Goal: Information Seeking & Learning: Learn about a topic

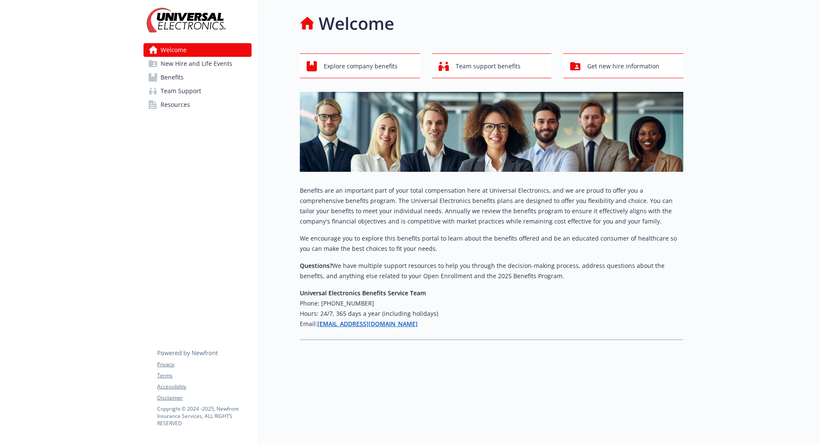
drag, startPoint x: 431, startPoint y: 326, endPoint x: 296, endPoint y: 266, distance: 147.2
click at [296, 266] on div "Welcome Explore company benefits Team support benefits Get new hire information…" at bounding box center [471, 175] width 425 height 350
copy div "Questions? We have multiple support resources to help you through the decision-…"
